Goal: Task Accomplishment & Management: Complete application form

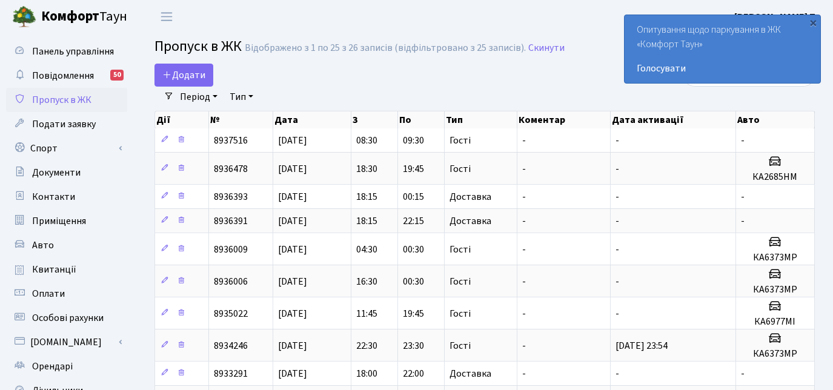
select select "25"
click at [183, 70] on span "Додати" at bounding box center [183, 74] width 43 height 13
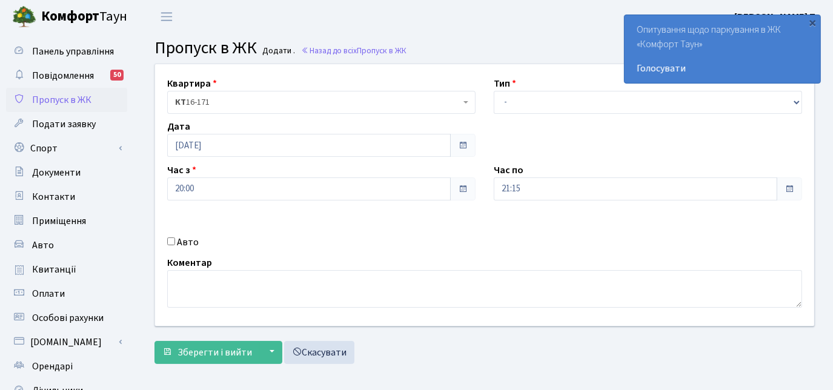
click at [165, 236] on div "Авто" at bounding box center [321, 242] width 327 height 15
click at [168, 244] on input "Авто" at bounding box center [171, 241] width 8 height 8
checkbox input "true"
click at [513, 105] on select "- Доставка Таксі Гості Сервіс" at bounding box center [648, 102] width 308 height 23
select select "3"
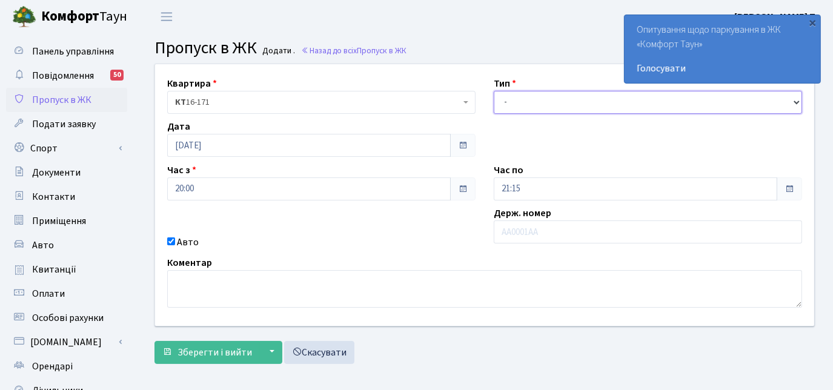
click at [494, 91] on select "- Доставка Таксі Гості Сервіс" at bounding box center [648, 102] width 308 height 23
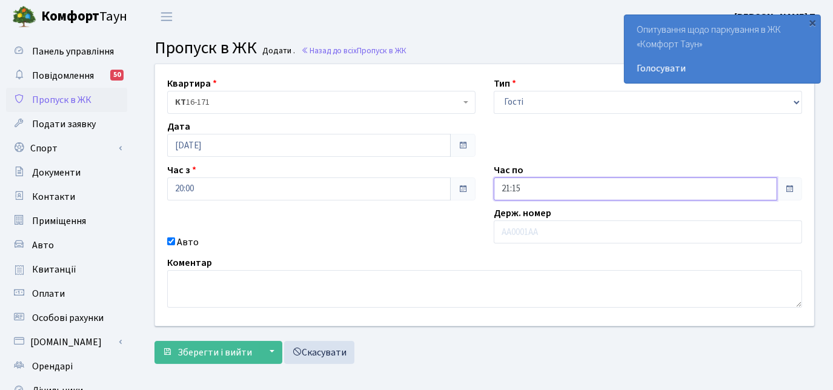
click at [516, 193] on input "21:15" at bounding box center [636, 189] width 284 height 23
click at [525, 56] on icon at bounding box center [527, 51] width 33 height 33
type input "23:15"
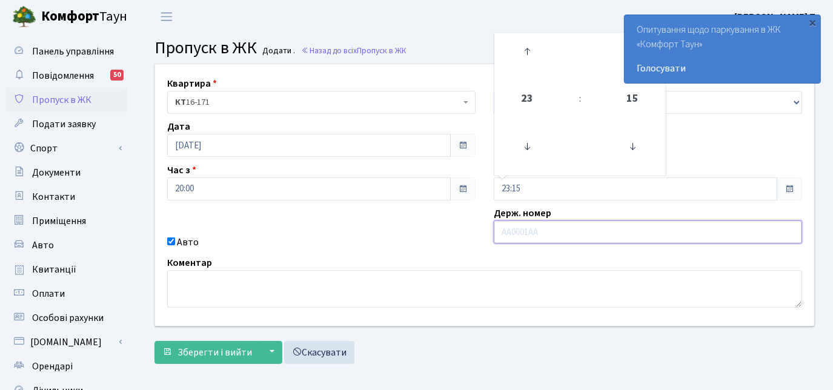
click at [520, 236] on input "text" at bounding box center [648, 232] width 308 height 23
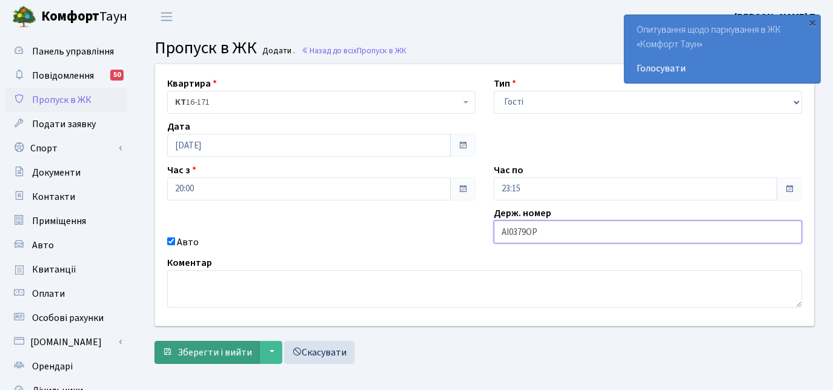
type input "АІ0379ОР"
click at [221, 349] on span "Зберегти і вийти" at bounding box center [215, 352] width 75 height 13
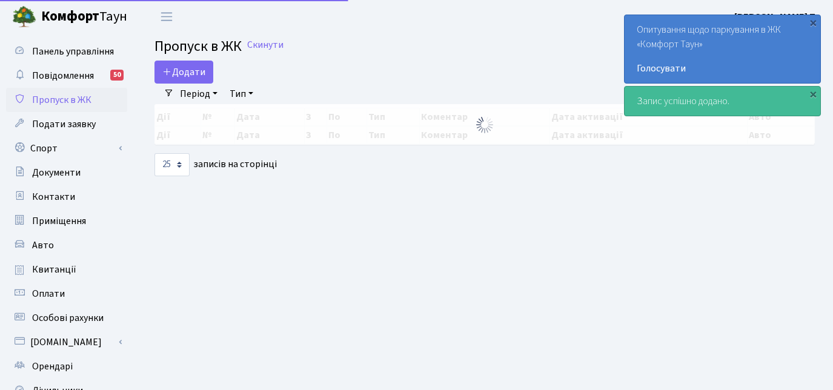
select select "25"
